Goal: Task Accomplishment & Management: Manage account settings

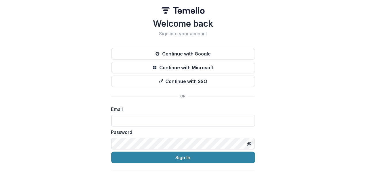
click at [163, 118] on input at bounding box center [183, 120] width 144 height 11
type input "**********"
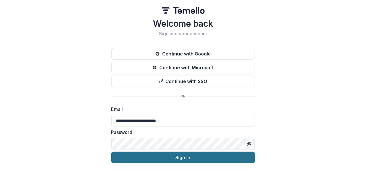
click at [172, 160] on button "Sign In" at bounding box center [183, 157] width 144 height 11
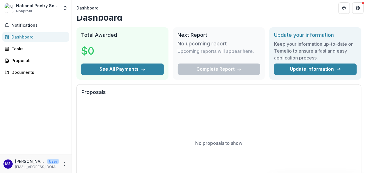
scroll to position [28, 0]
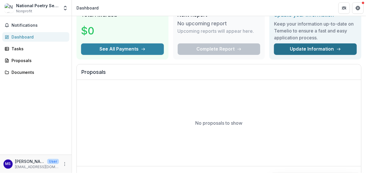
click at [336, 51] on icon at bounding box center [338, 49] width 5 height 5
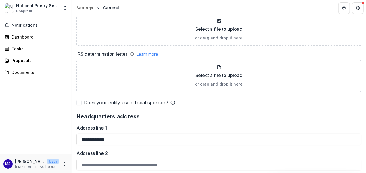
scroll to position [402, 0]
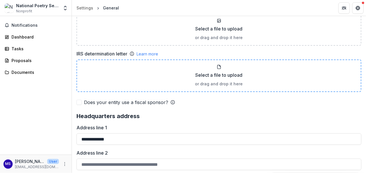
click at [217, 72] on p "Select a file to upload" at bounding box center [218, 75] width 47 height 7
type input "**********"
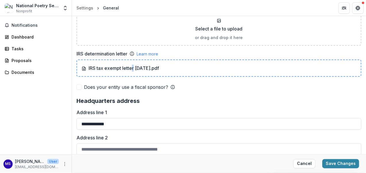
click at [132, 67] on p "IRS tax exempt letter [DATE].pdf" at bounding box center [120, 68] width 77 height 7
click at [287, 70] on div "IRS tax exempt letter [DATE].pdf" at bounding box center [219, 68] width 274 height 7
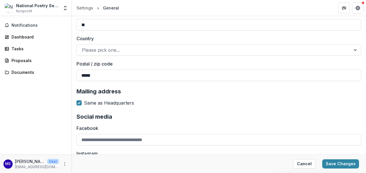
scroll to position [574, 0]
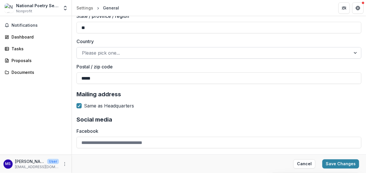
click at [355, 51] on div at bounding box center [356, 52] width 10 height 11
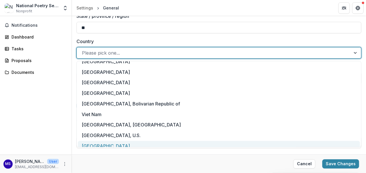
scroll to position [2491, 0]
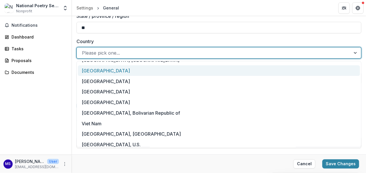
click at [128, 72] on div "[GEOGRAPHIC_DATA]" at bounding box center [219, 70] width 282 height 11
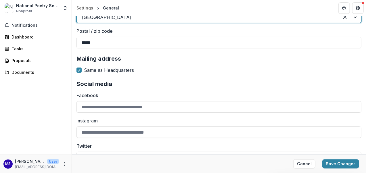
scroll to position [615, 0]
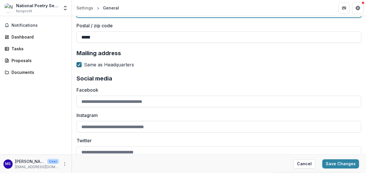
click at [79, 63] on icon at bounding box center [78, 64] width 3 height 3
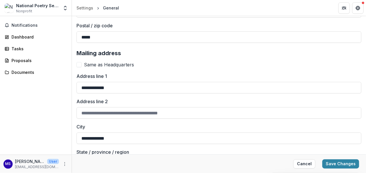
scroll to position [587, 0]
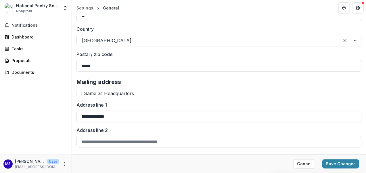
click at [78, 92] on span at bounding box center [78, 93] width 5 height 5
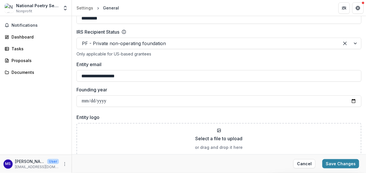
scroll to position [242, 0]
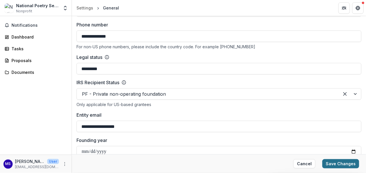
click at [326, 163] on button "Save Changes" at bounding box center [340, 163] width 37 height 9
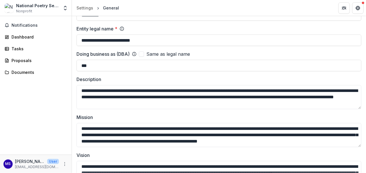
scroll to position [0, 0]
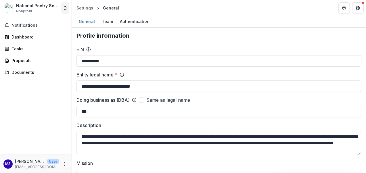
click at [66, 9] on icon "Open entity switcher" at bounding box center [65, 8] width 6 height 6
click at [65, 162] on icon "More" at bounding box center [64, 164] width 5 height 5
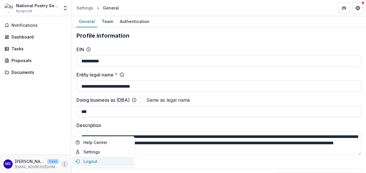
click at [91, 161] on button "Logout" at bounding box center [102, 161] width 61 height 9
